Goal: Find specific page/section: Find specific page/section

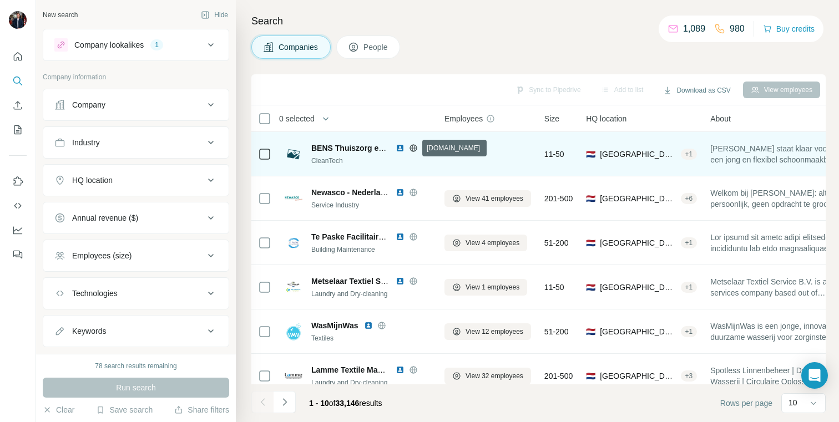
click at [413, 147] on icon at bounding box center [413, 148] width 9 height 9
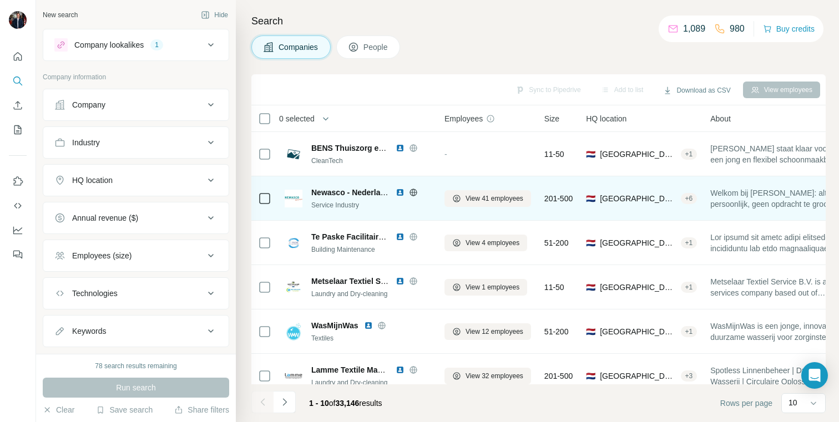
click at [412, 191] on icon at bounding box center [413, 192] width 9 height 9
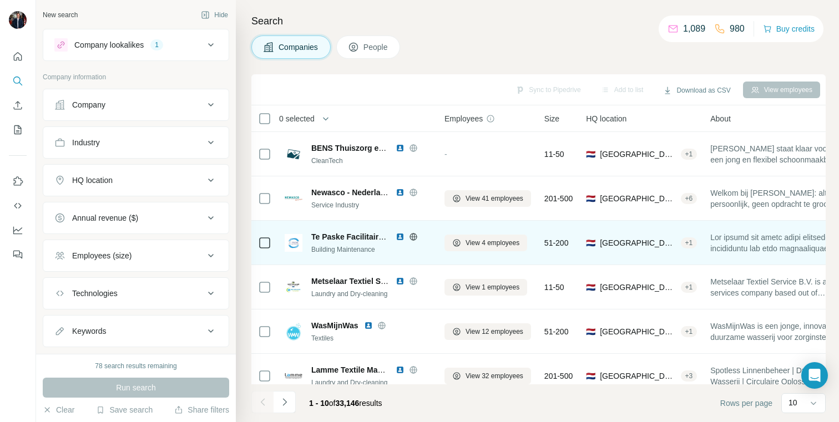
click at [411, 234] on icon at bounding box center [413, 237] width 9 height 9
click at [398, 236] on img at bounding box center [400, 237] width 9 height 9
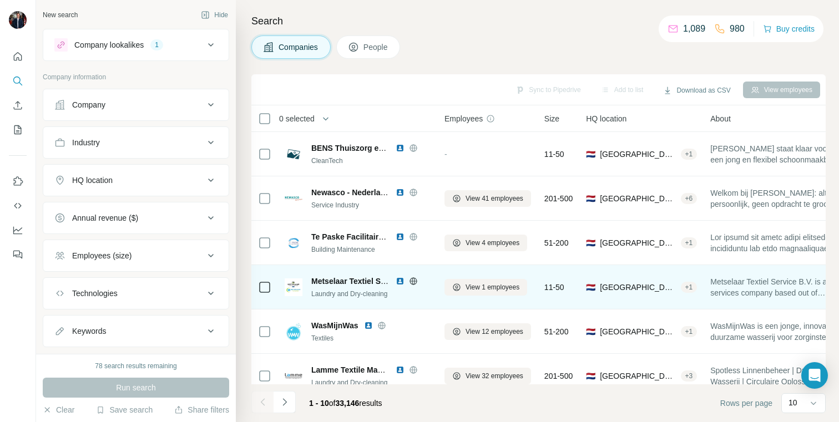
click at [399, 283] on img at bounding box center [400, 281] width 9 height 9
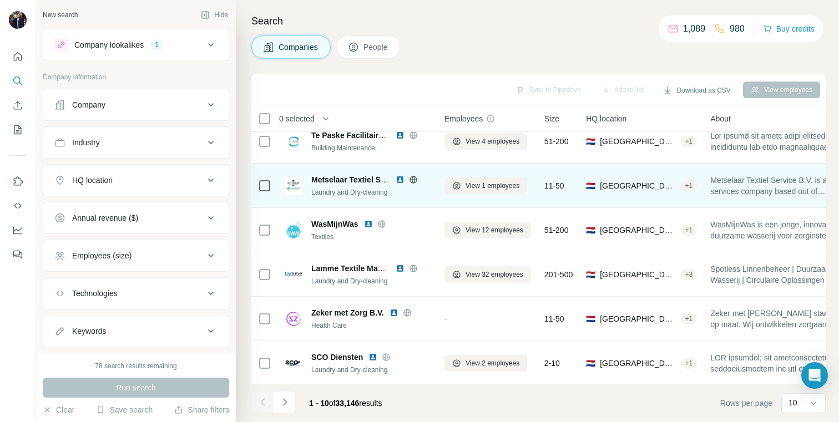
scroll to position [104, 0]
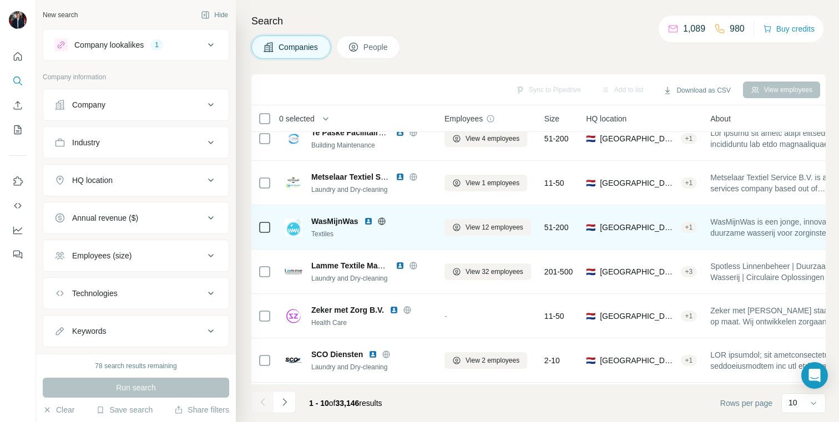
click at [370, 223] on img at bounding box center [368, 221] width 9 height 9
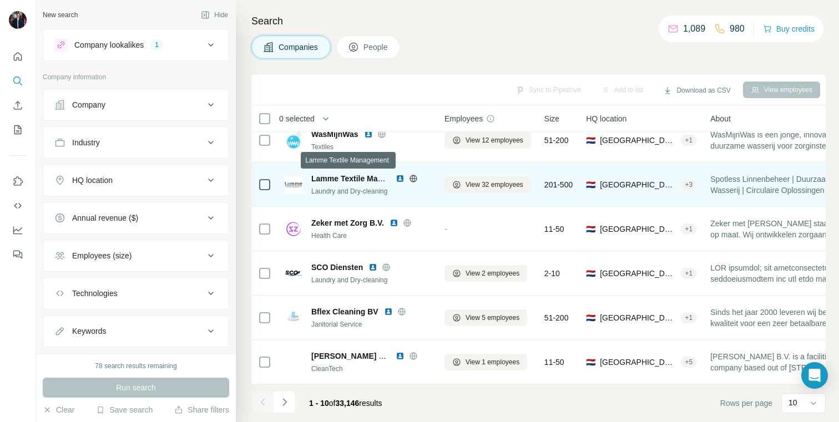
scroll to position [189, 0]
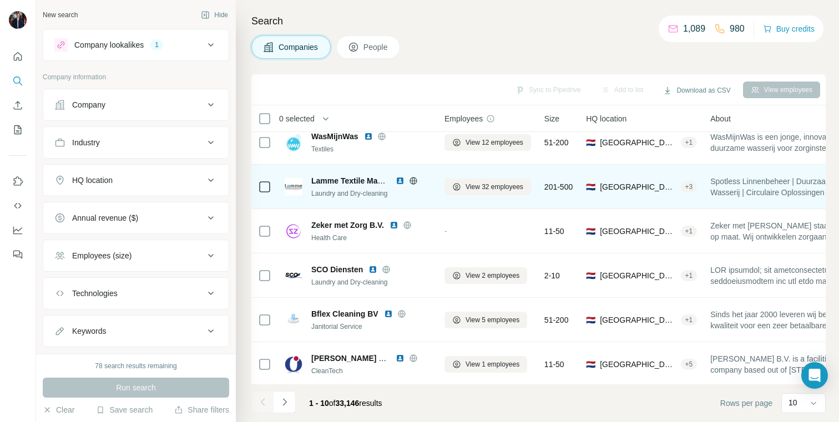
click at [401, 181] on img at bounding box center [400, 180] width 9 height 9
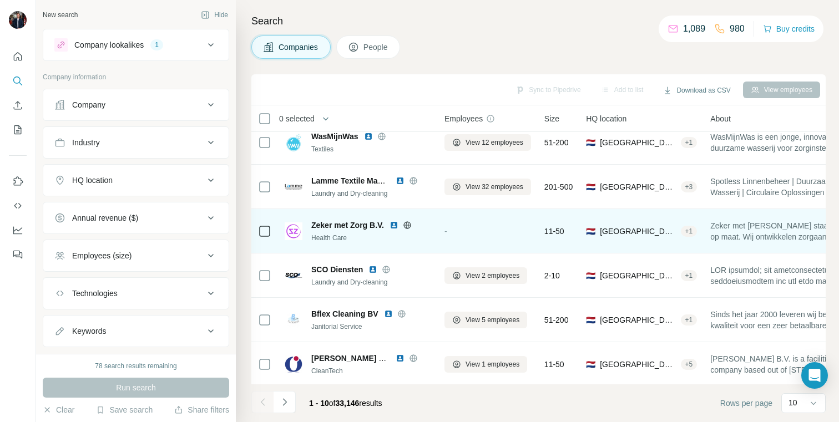
scroll to position [191, 0]
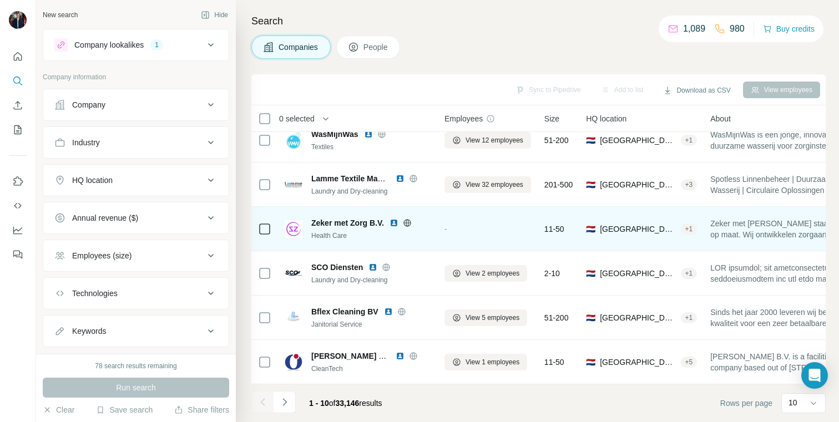
click at [396, 222] on img at bounding box center [394, 223] width 9 height 9
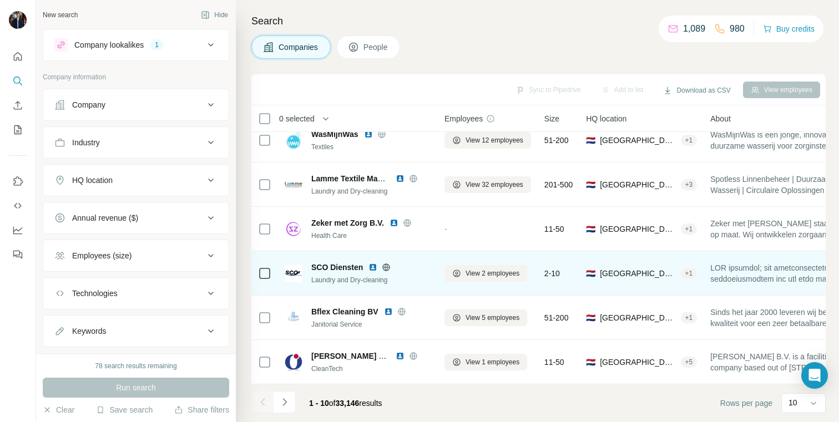
click at [373, 268] on img at bounding box center [373, 267] width 9 height 9
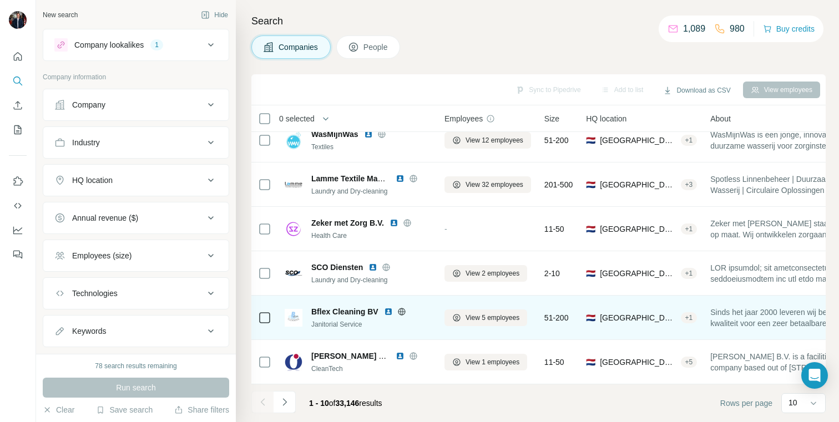
click at [388, 311] on img at bounding box center [388, 311] width 9 height 9
click at [388, 312] on img at bounding box center [388, 311] width 9 height 9
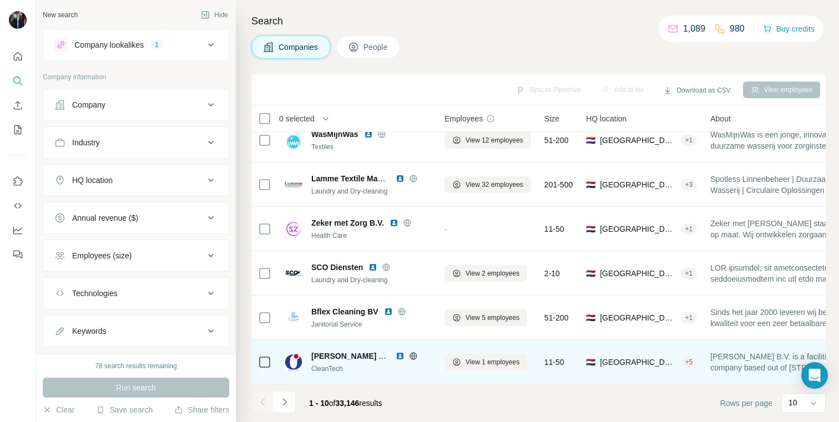
click at [399, 355] on img at bounding box center [400, 356] width 9 height 9
